Goal: Transaction & Acquisition: Book appointment/travel/reservation

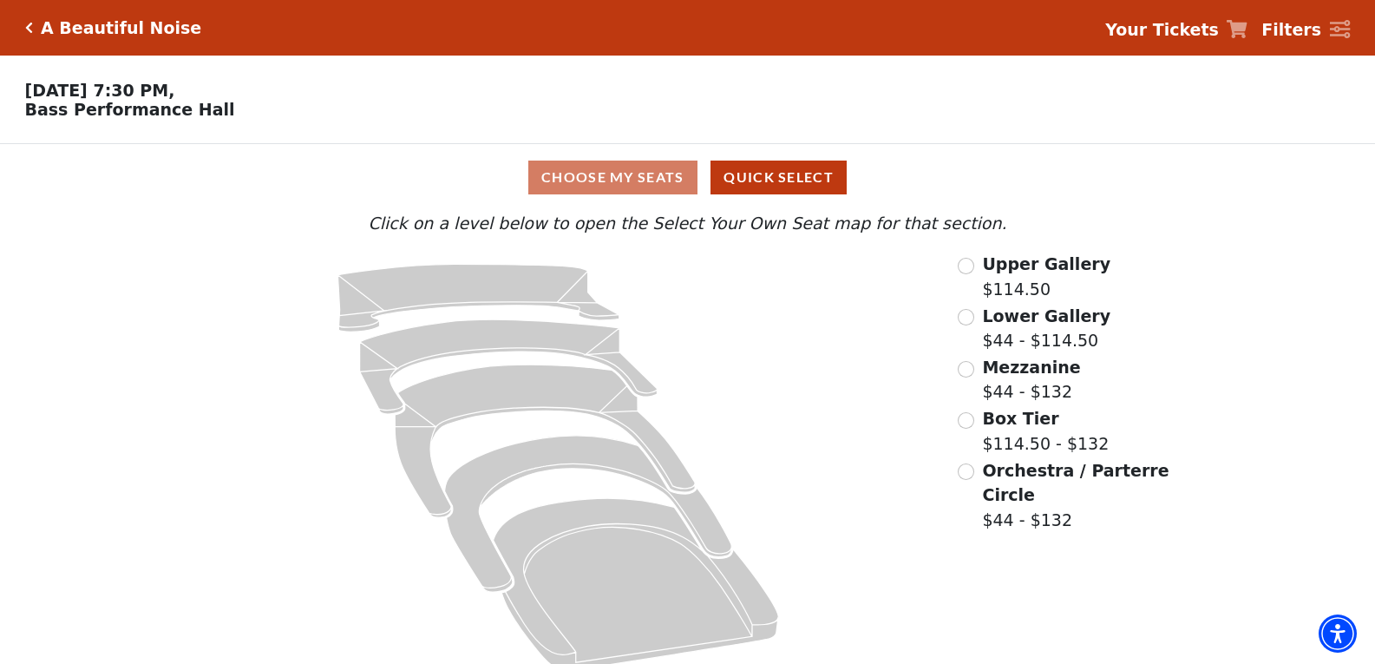
click at [1020, 324] on span "Lower Gallery" at bounding box center [1046, 315] width 128 height 19
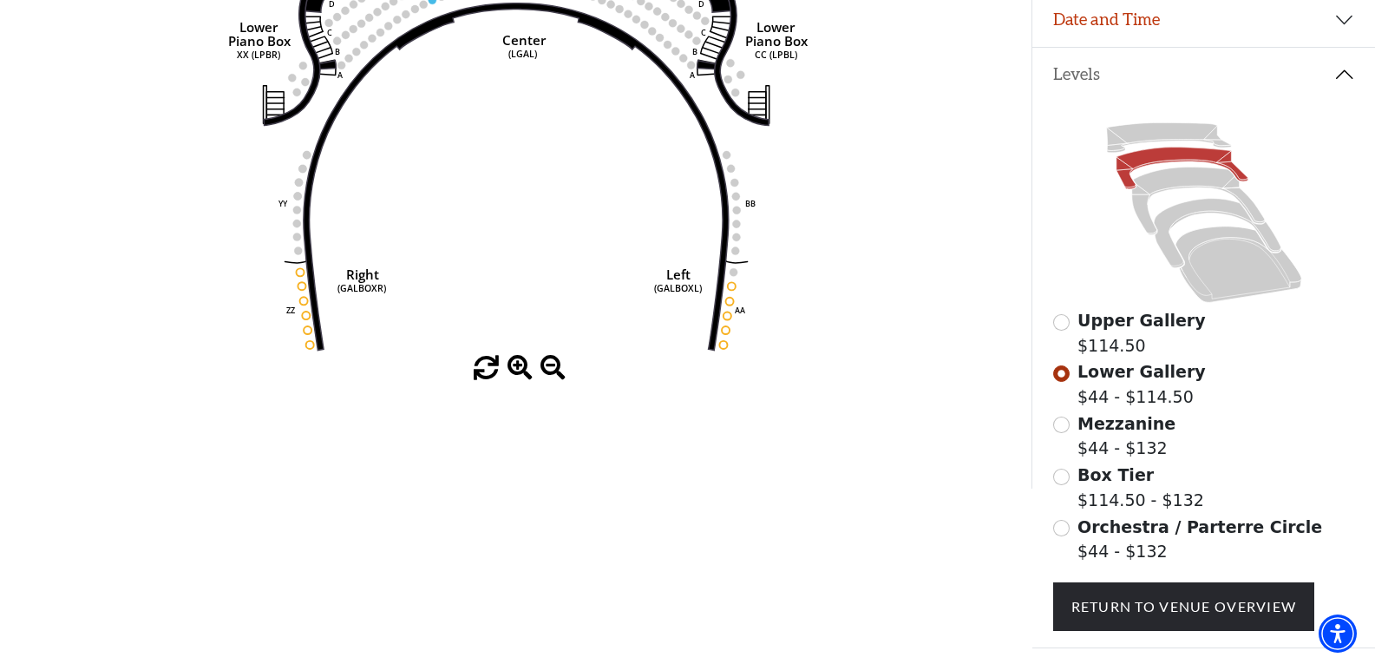
scroll to position [341, 0]
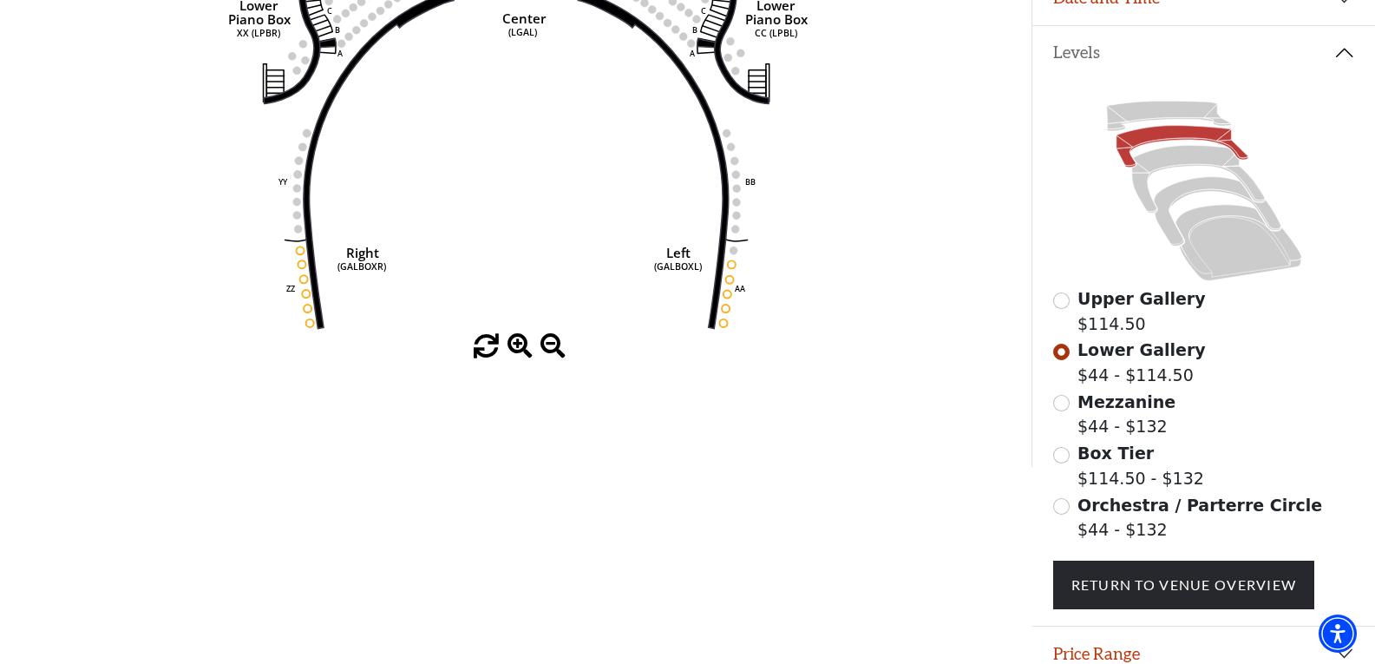
click at [524, 347] on span at bounding box center [520, 346] width 25 height 25
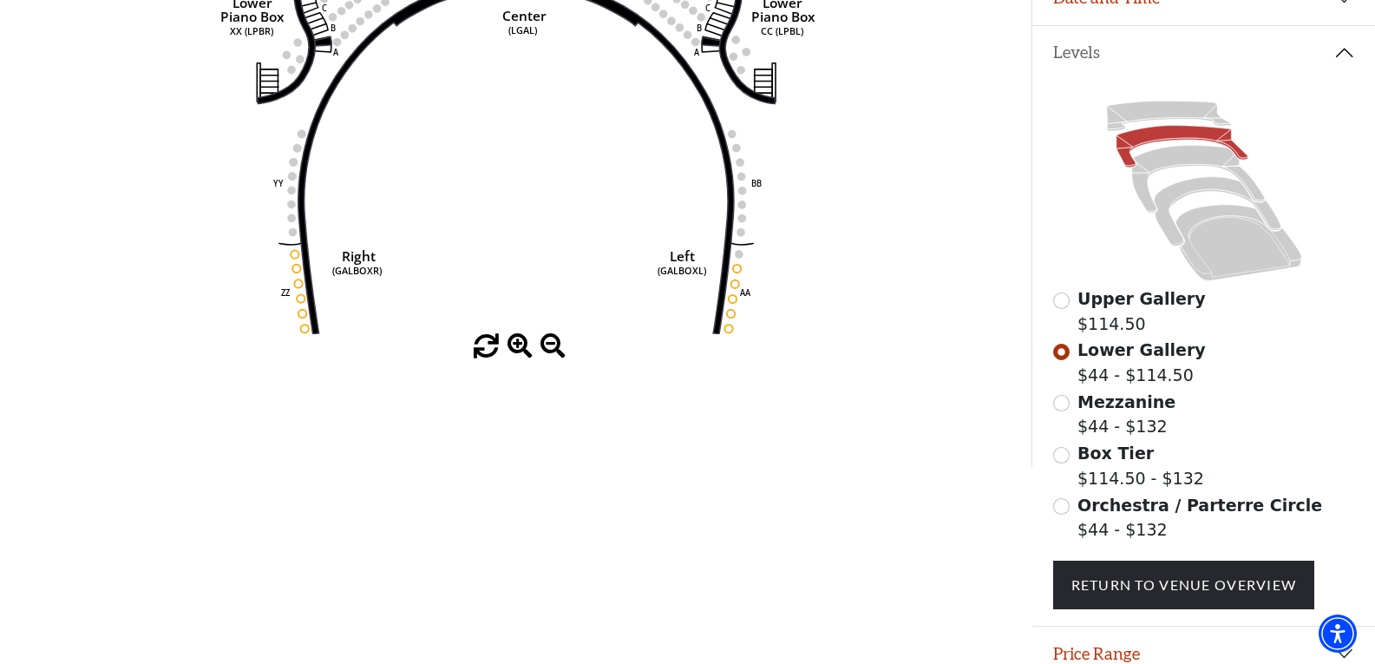
click at [524, 347] on span at bounding box center [520, 346] width 25 height 25
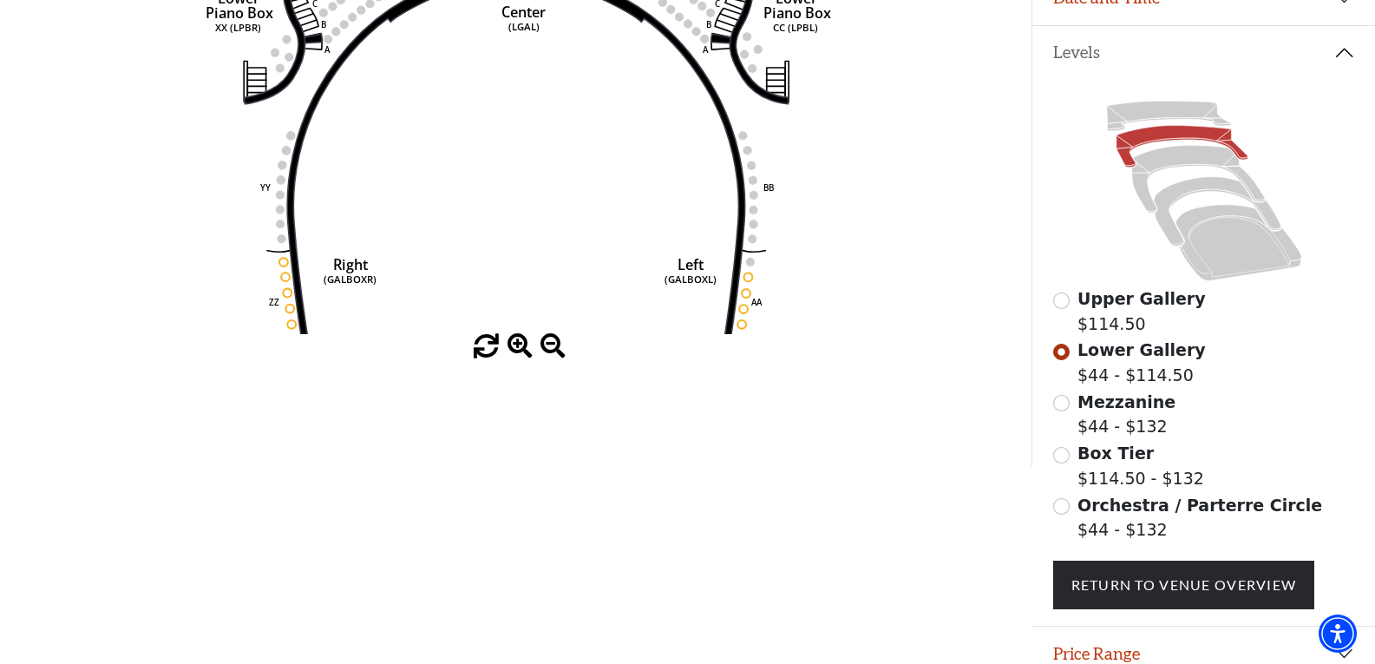
click at [524, 347] on span at bounding box center [520, 346] width 25 height 25
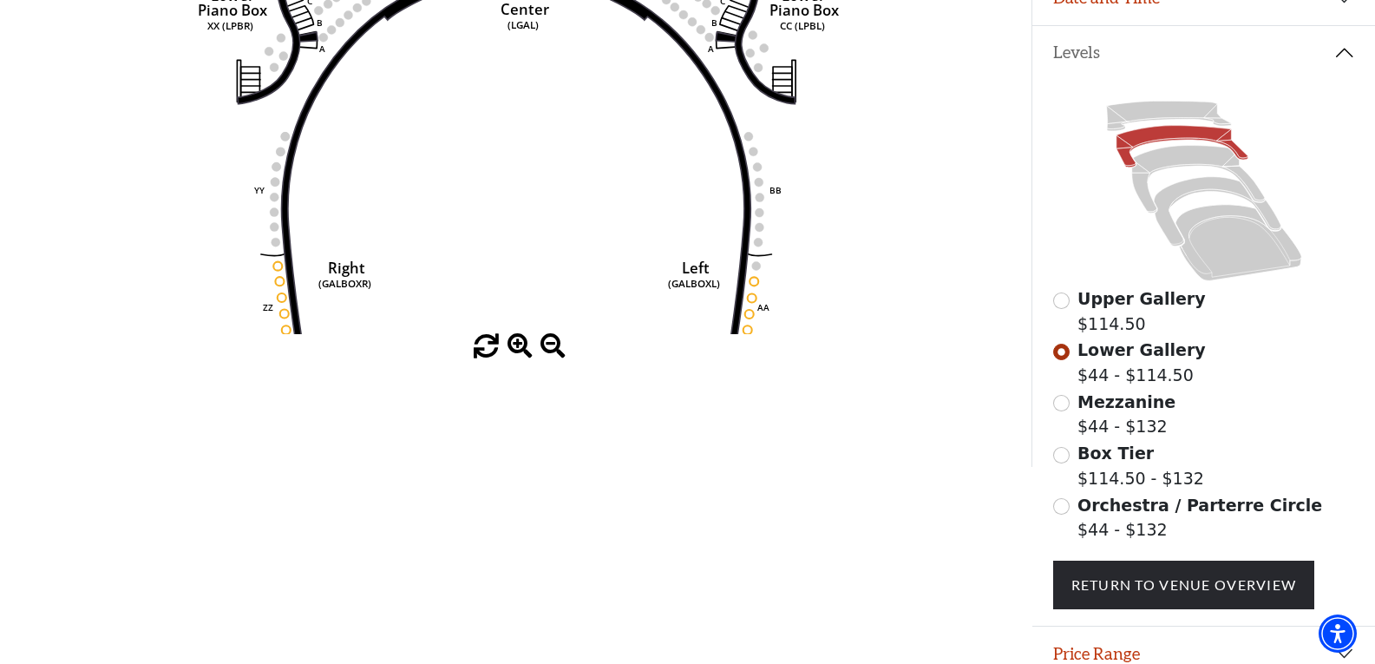
click at [524, 347] on span at bounding box center [520, 346] width 25 height 25
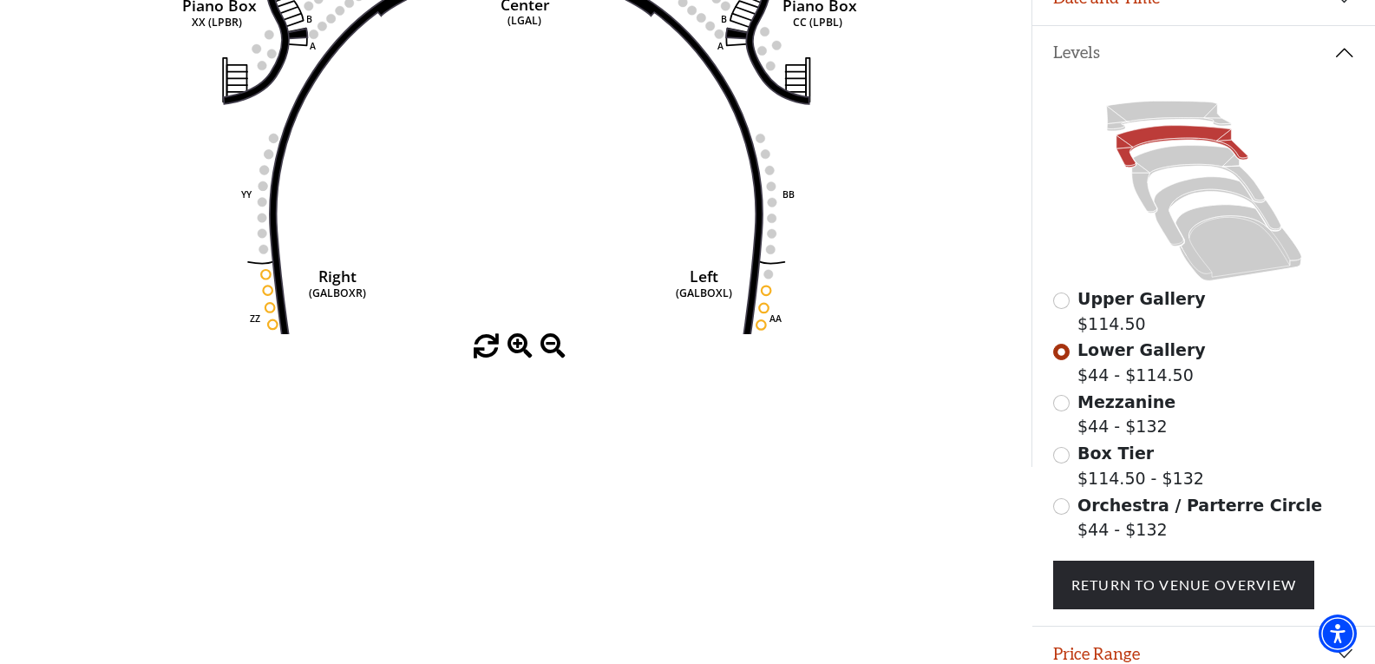
click at [524, 347] on span at bounding box center [520, 346] width 25 height 25
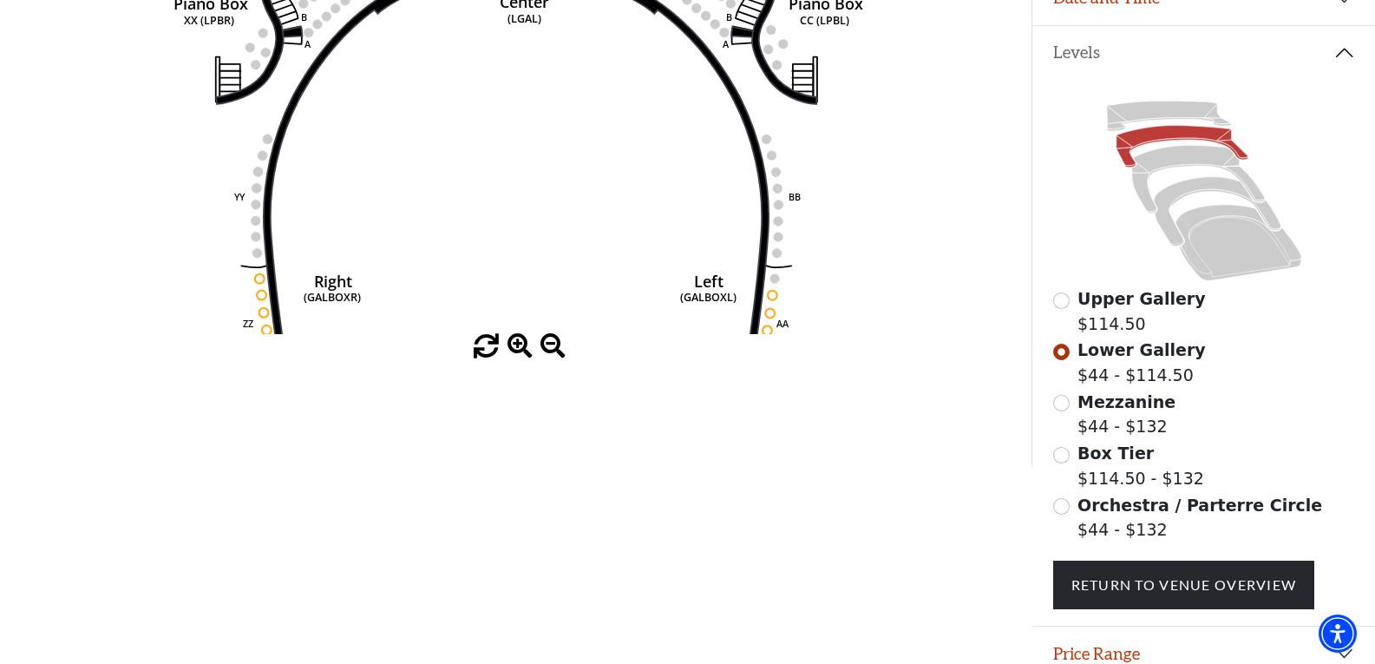
click at [524, 347] on span at bounding box center [520, 346] width 25 height 25
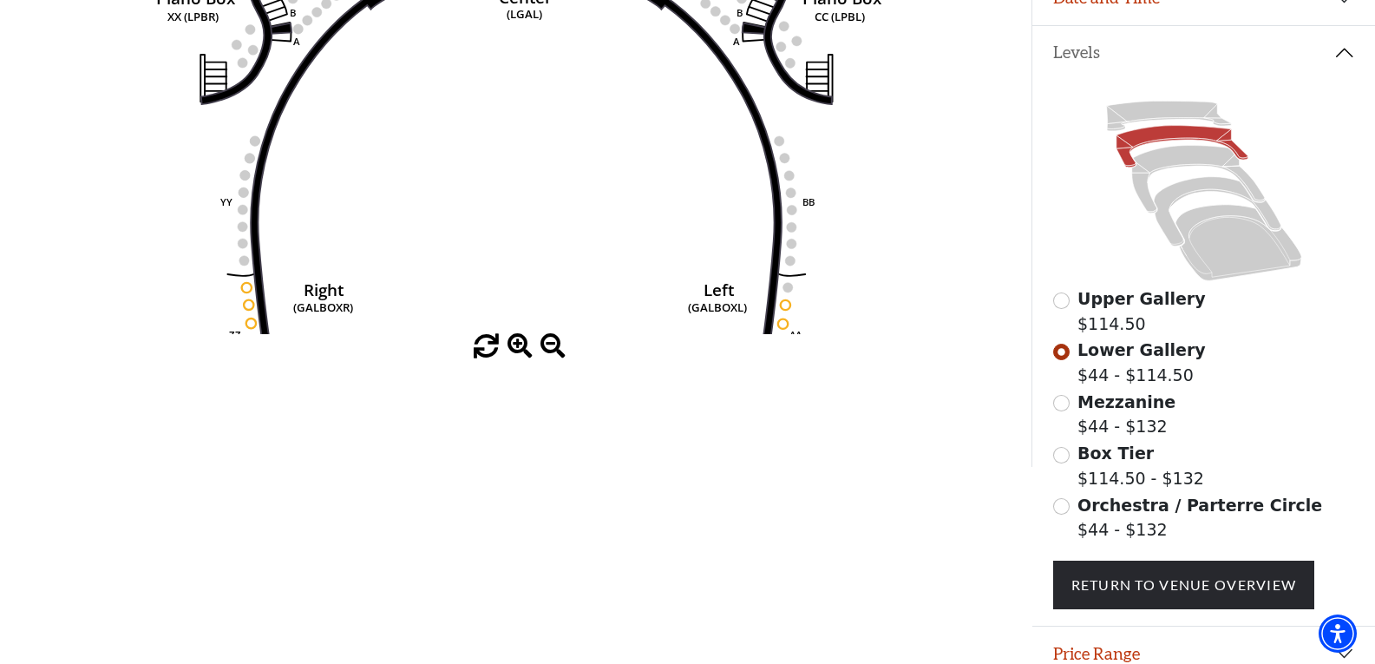
click at [524, 347] on span at bounding box center [520, 346] width 25 height 25
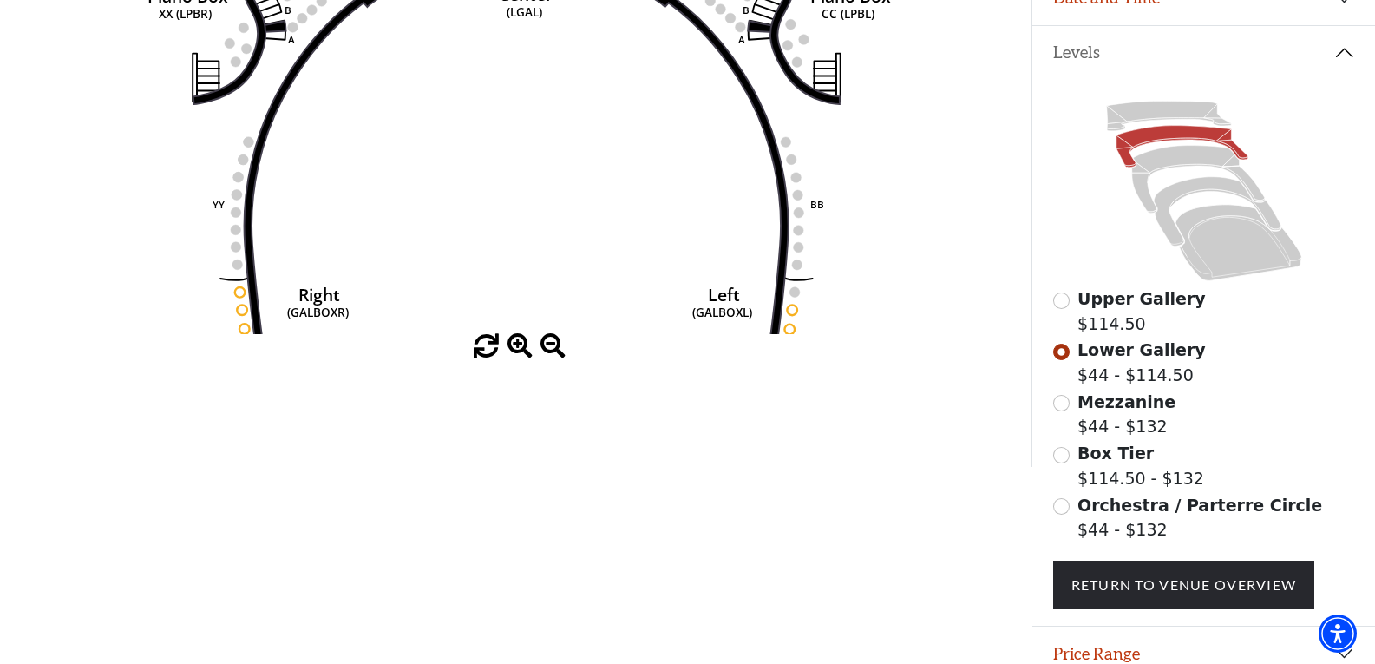
click at [524, 347] on span at bounding box center [520, 346] width 25 height 25
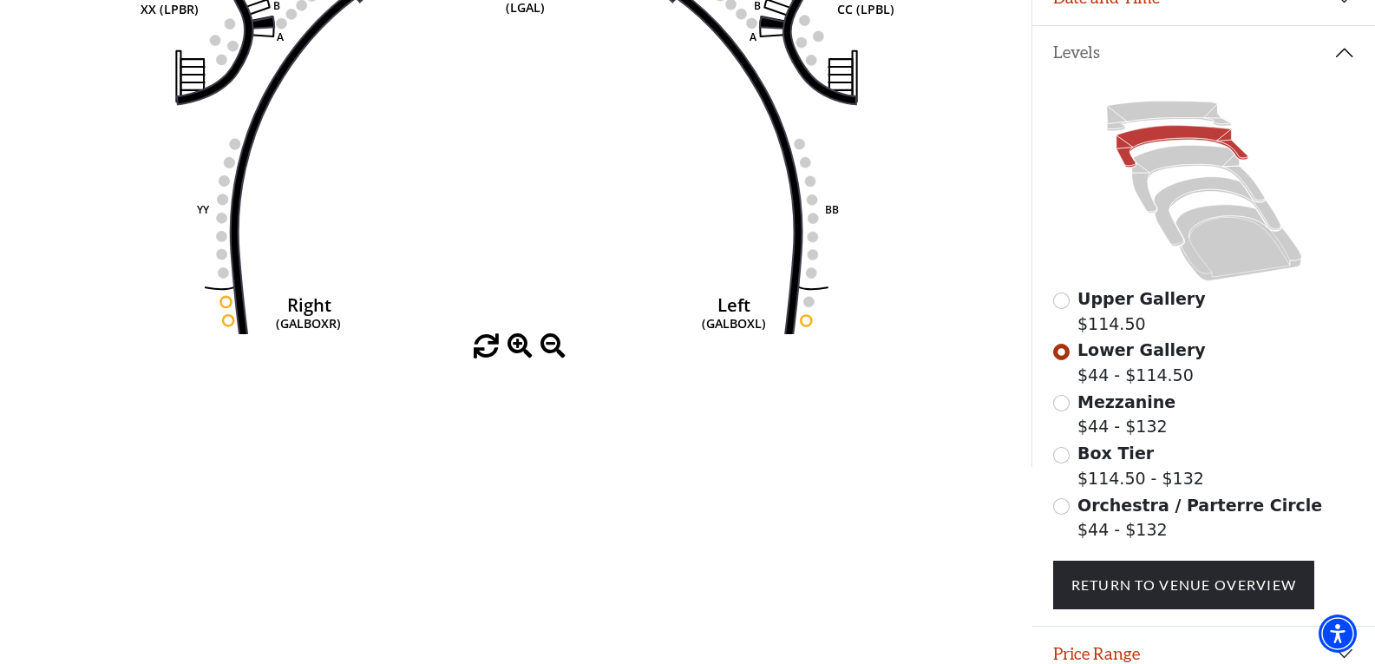
click at [524, 347] on span at bounding box center [520, 346] width 25 height 25
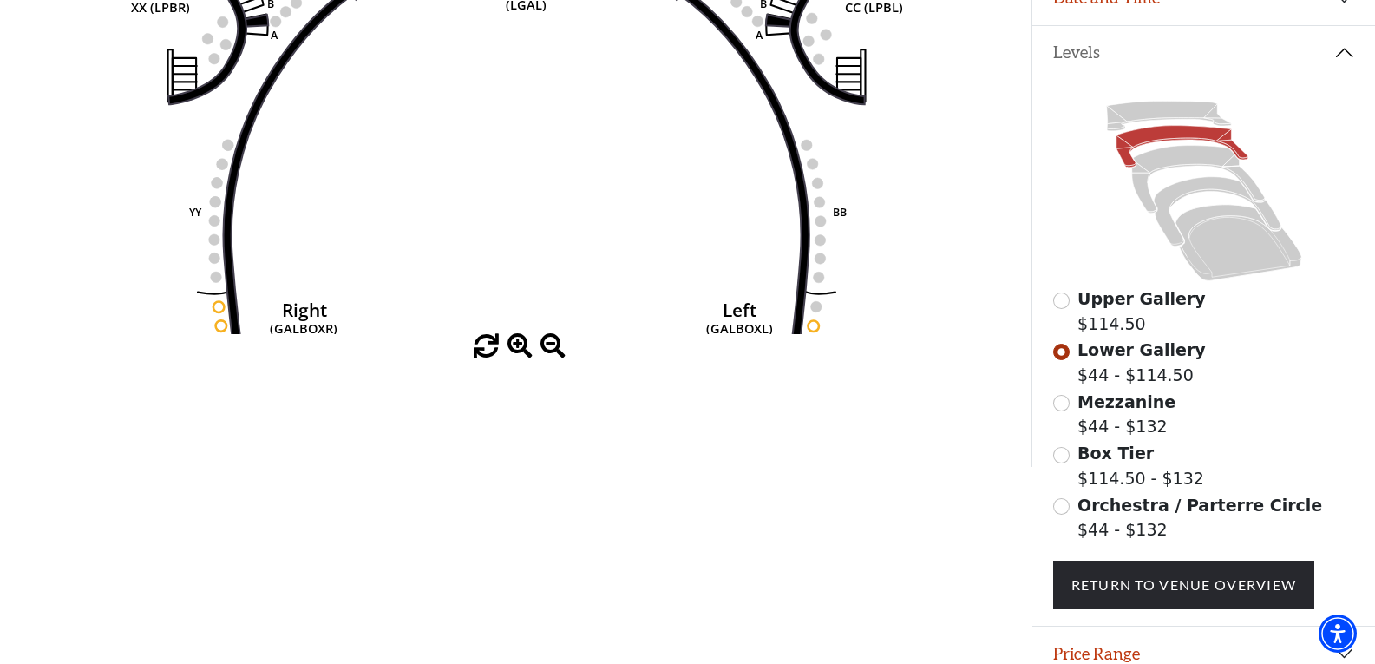
click at [524, 347] on span at bounding box center [520, 346] width 25 height 25
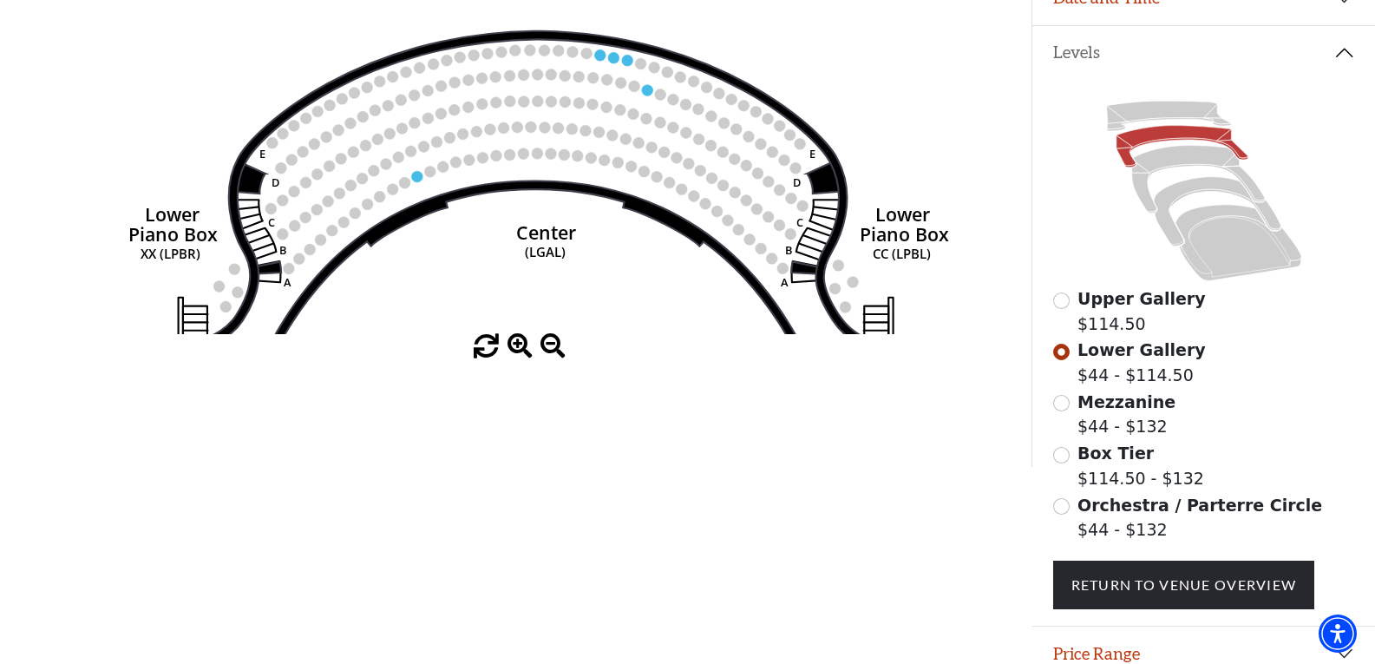
drag, startPoint x: 450, startPoint y: 149, endPoint x: 470, endPoint y: 406, distance: 257.6
click at [470, 406] on div "Choose My Seats Quick Select Current Level Lower Gallery Click on a level below…" at bounding box center [516, 135] width 1032 height 664
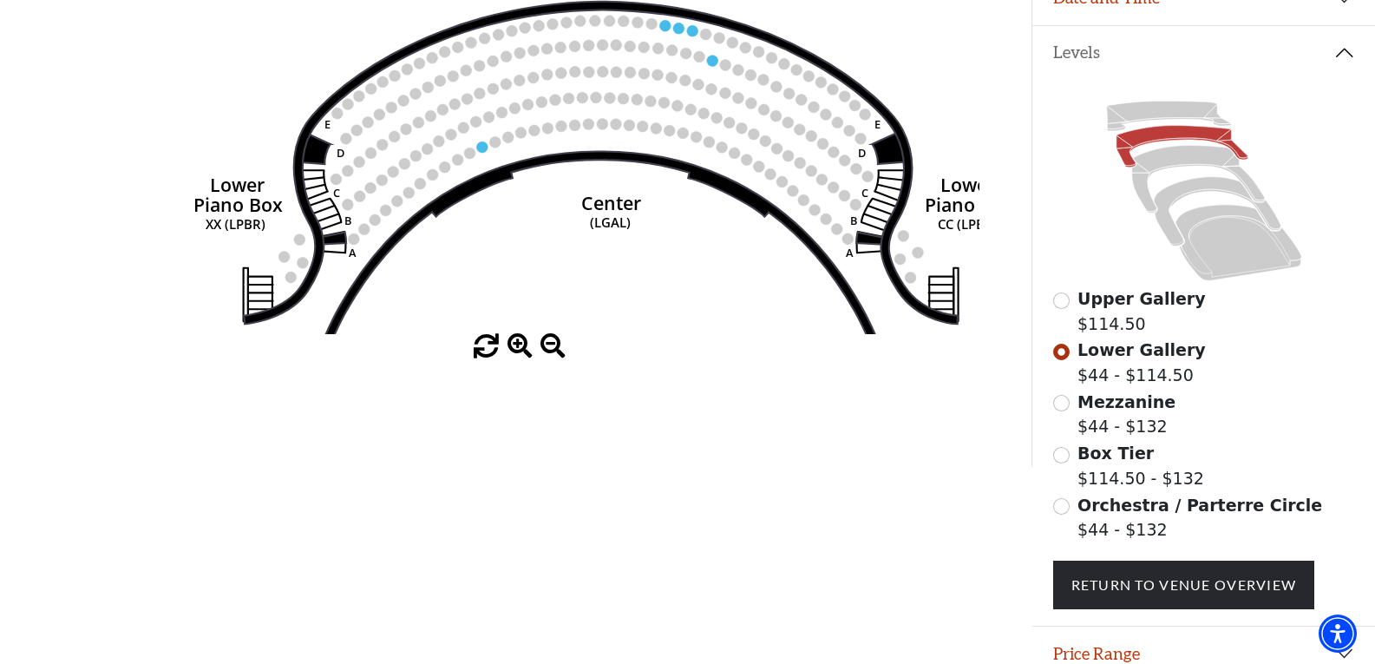
drag, startPoint x: 354, startPoint y: 283, endPoint x: 418, endPoint y: 242, distance: 76.1
click at [418, 242] on icon "Right (GALBOXR) E D C B A E D C B A YY ZZ Left (GALBOXL) BB AA Center Lower Pia…" at bounding box center [515, 102] width 928 height 464
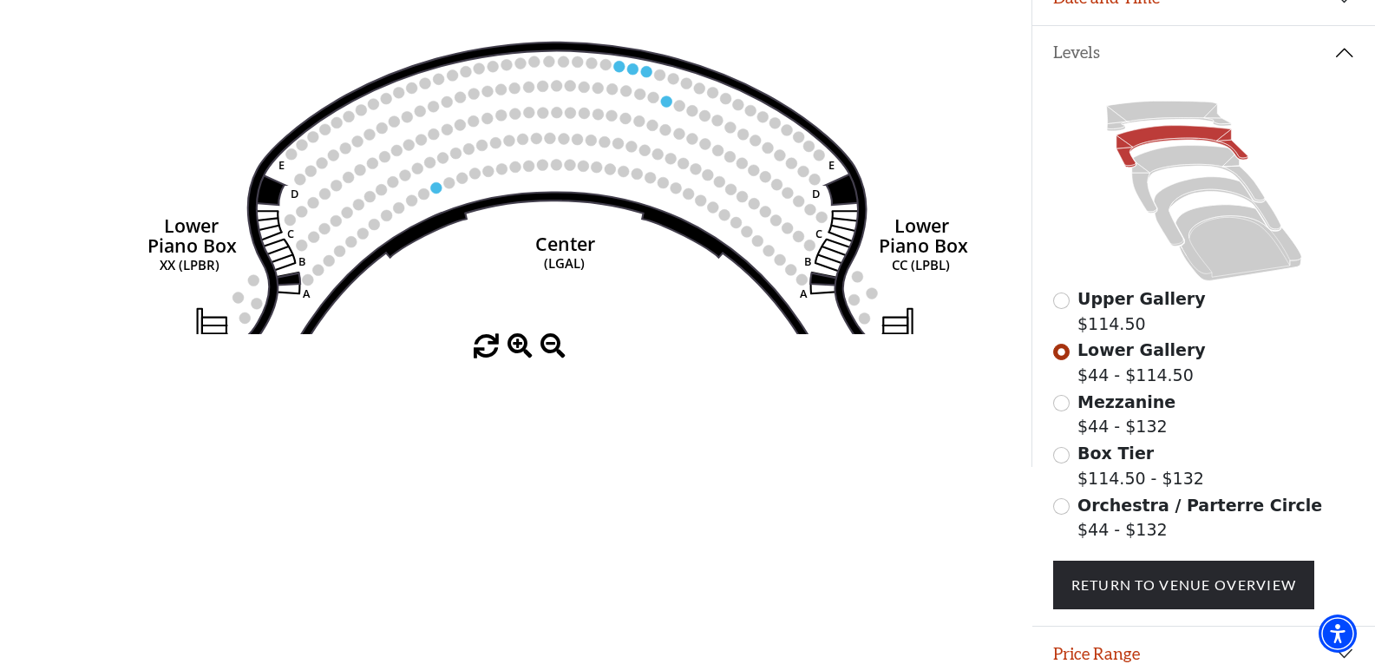
drag, startPoint x: 662, startPoint y: 265, endPoint x: 617, endPoint y: 305, distance: 59.7
click at [617, 305] on icon "Right (GALBOXR) E D C B A E D C B A YY ZZ Left (GALBOXL) BB AA Center Lower Pia…" at bounding box center [515, 102] width 928 height 464
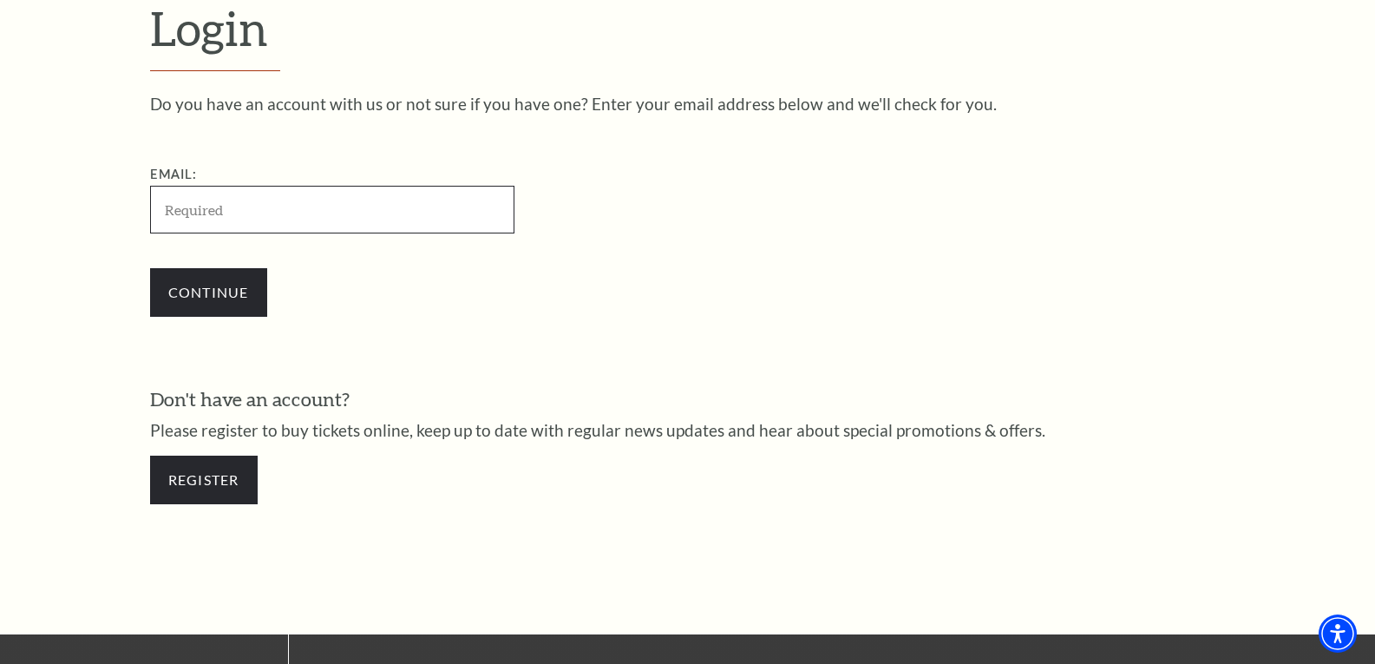
click at [238, 207] on input "Email:" at bounding box center [332, 210] width 364 height 48
paste input "[EMAIL_ADDRESS][DOMAIN_NAME]"
type input "[EMAIL_ADDRESS][DOMAIN_NAME]"
click at [65, 190] on form "Login Do you have an account with us or not sure if you have one? Enter your em…" at bounding box center [687, 260] width 1375 height 747
click at [179, 272] on input "Continue" at bounding box center [208, 292] width 117 height 49
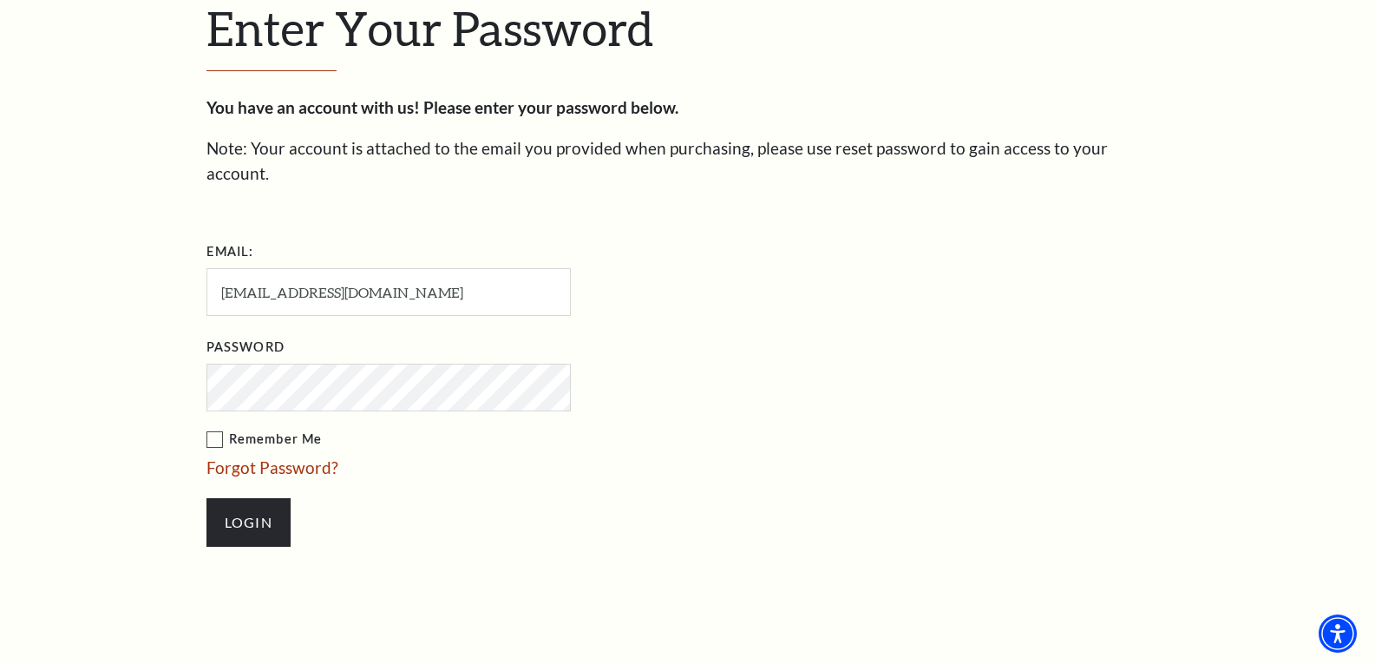
click at [84, 339] on div "Enter Your Password You have an account with us! Please enter your password bel…" at bounding box center [687, 282] width 1375 height 790
click at [259, 505] on input "Login" at bounding box center [248, 522] width 84 height 49
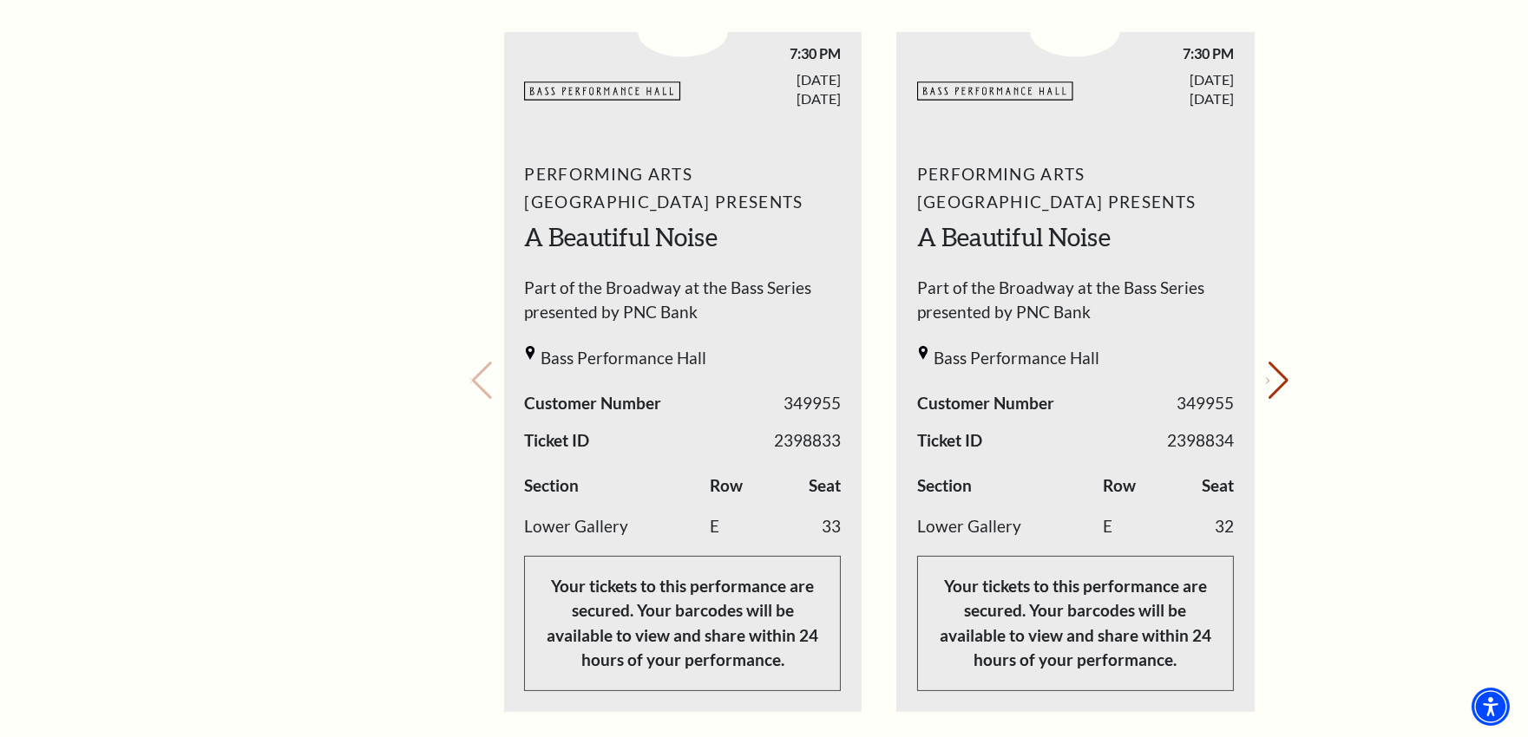
scroll to position [770, 0]
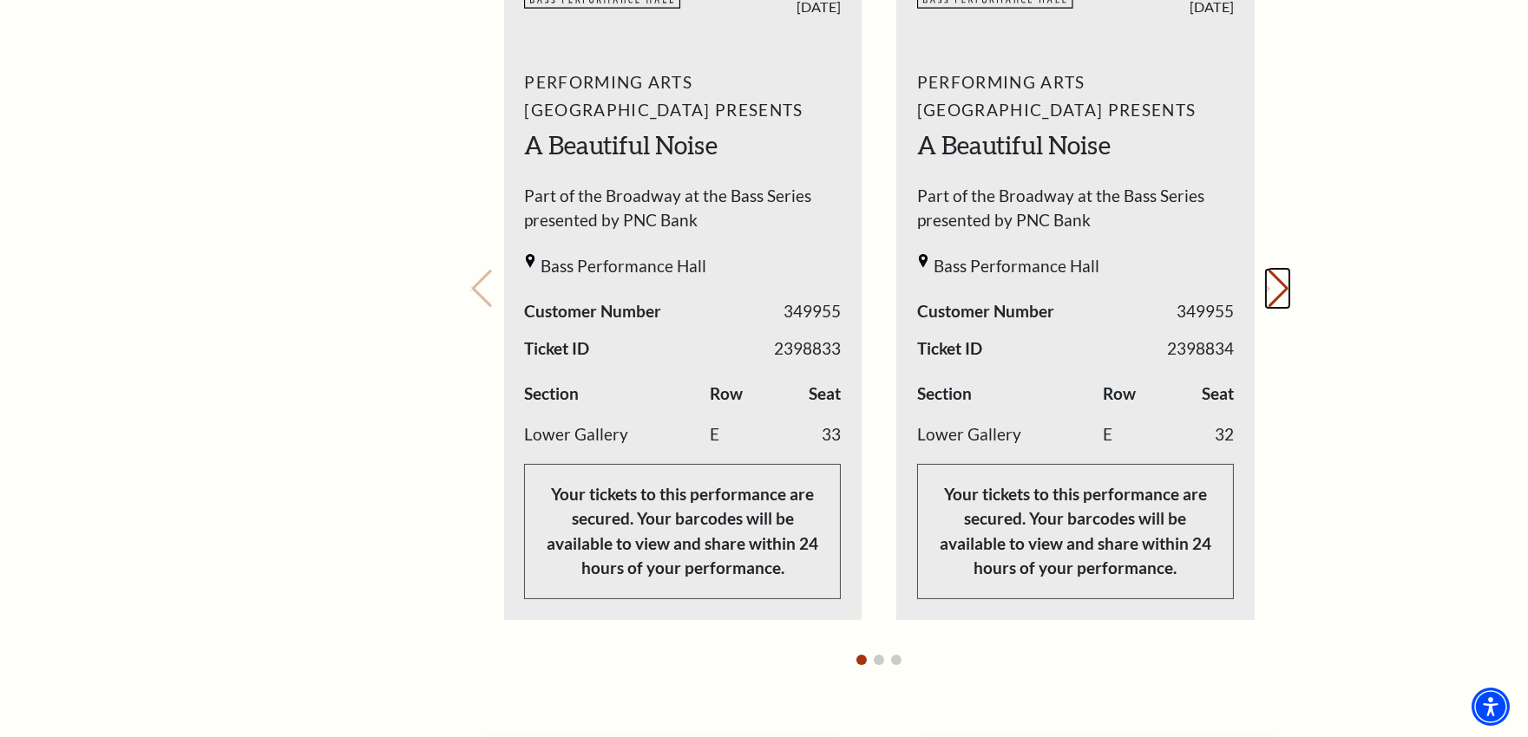
click at [1266, 287] on button "Next slide." at bounding box center [1277, 289] width 23 height 38
click at [1256, 287] on div "Your next show Previous slide. Next slide." at bounding box center [879, 265] width 820 height 828
click at [478, 290] on button "Previous slide." at bounding box center [480, 289] width 23 height 38
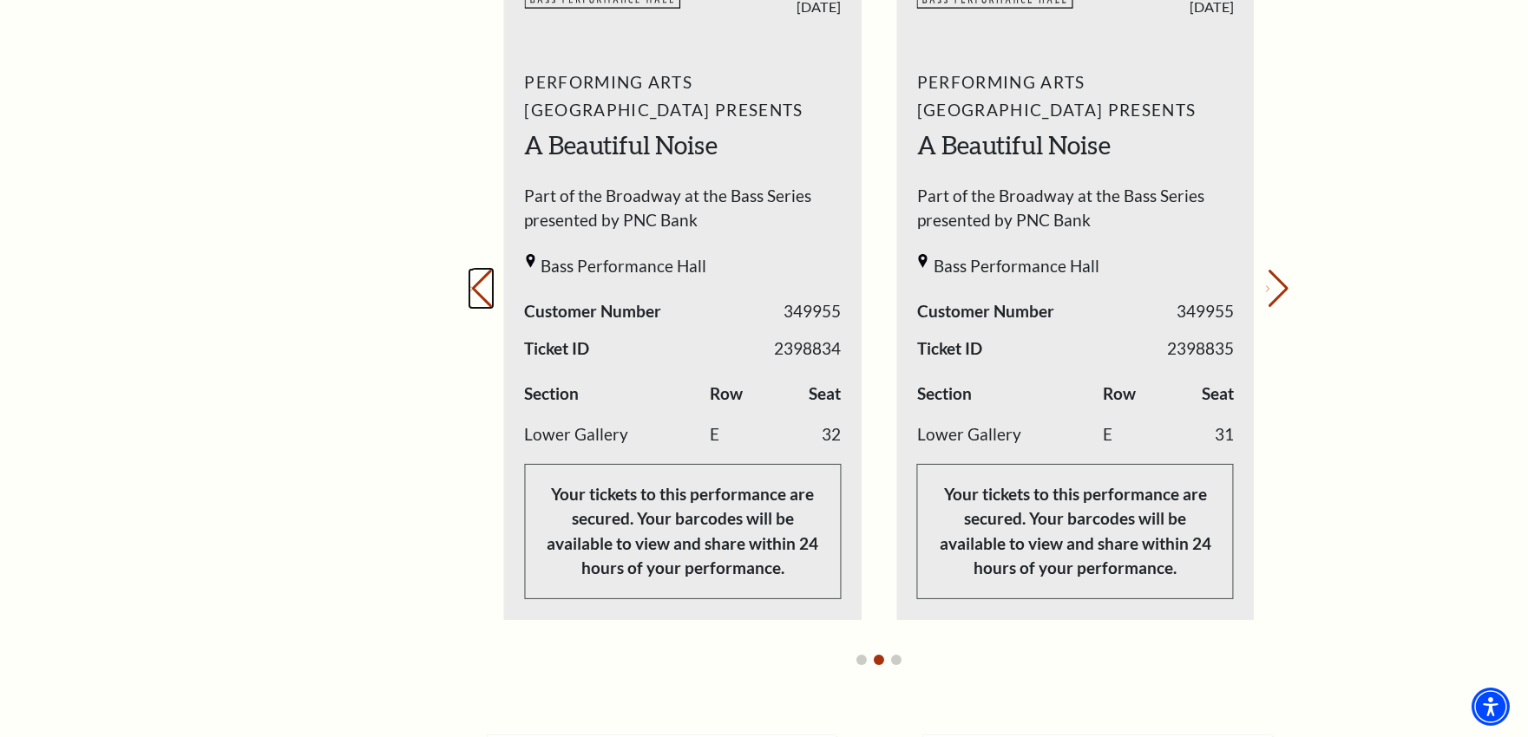
click at [479, 290] on button "Previous slide." at bounding box center [480, 289] width 23 height 38
click at [479, 290] on div "Your next show Previous slide. Next slide." at bounding box center [879, 265] width 820 height 828
click at [315, 390] on div "My Account Home My Profile Upcoming Performances Past Performances" at bounding box center [315, 464] width 178 height 2145
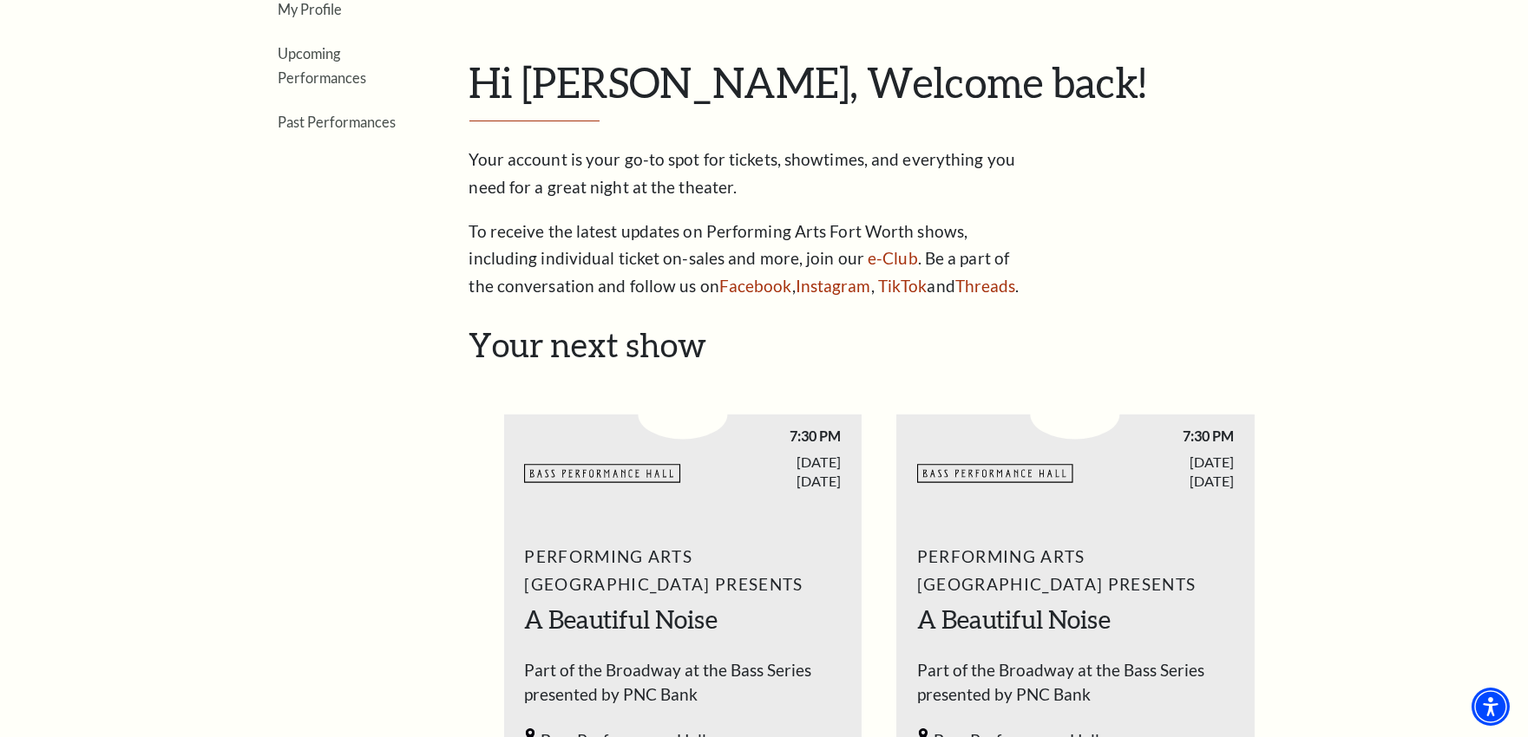
scroll to position [0, 0]
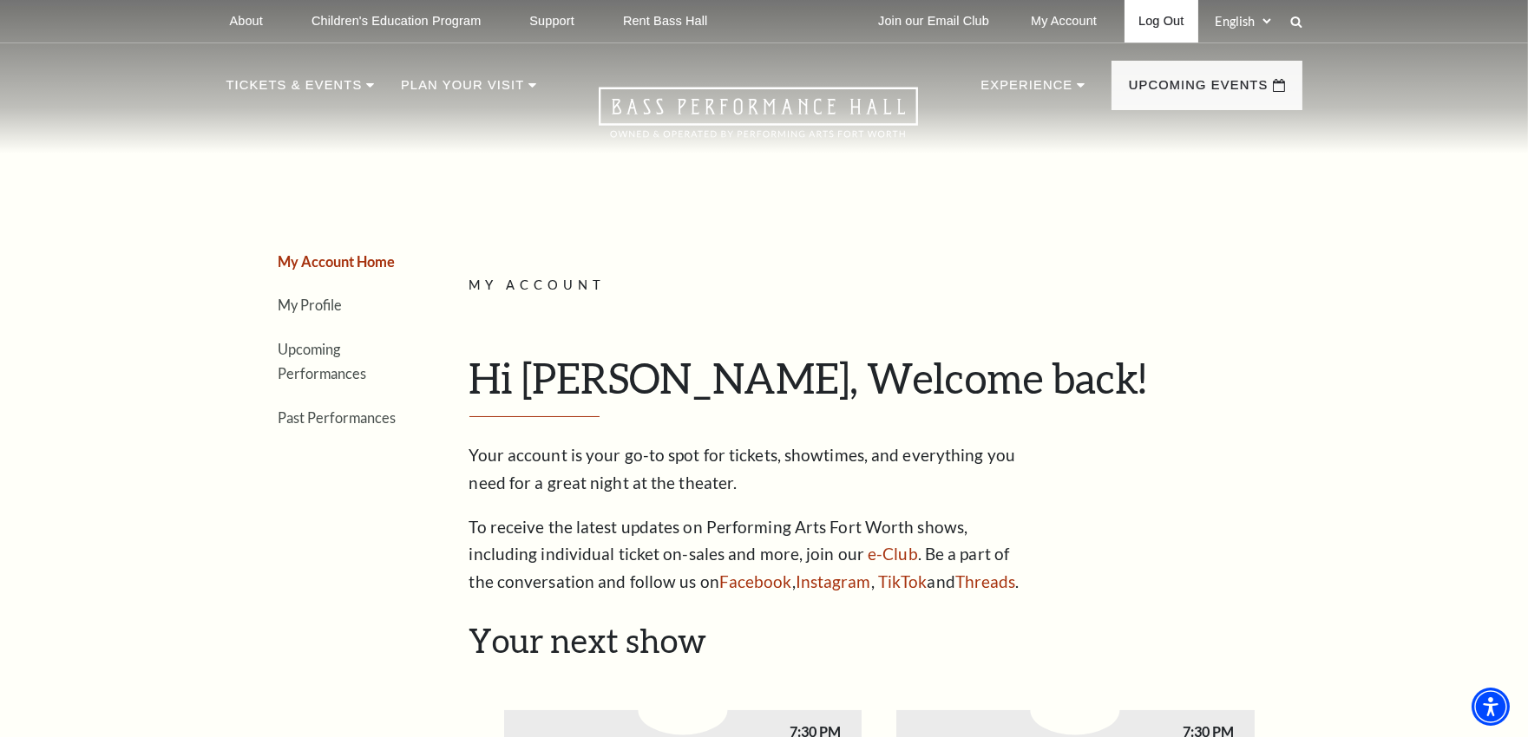
click at [1182, 17] on link "Log Out" at bounding box center [1160, 21] width 73 height 43
